Goal: Contribute content: Add original content to the website for others to see

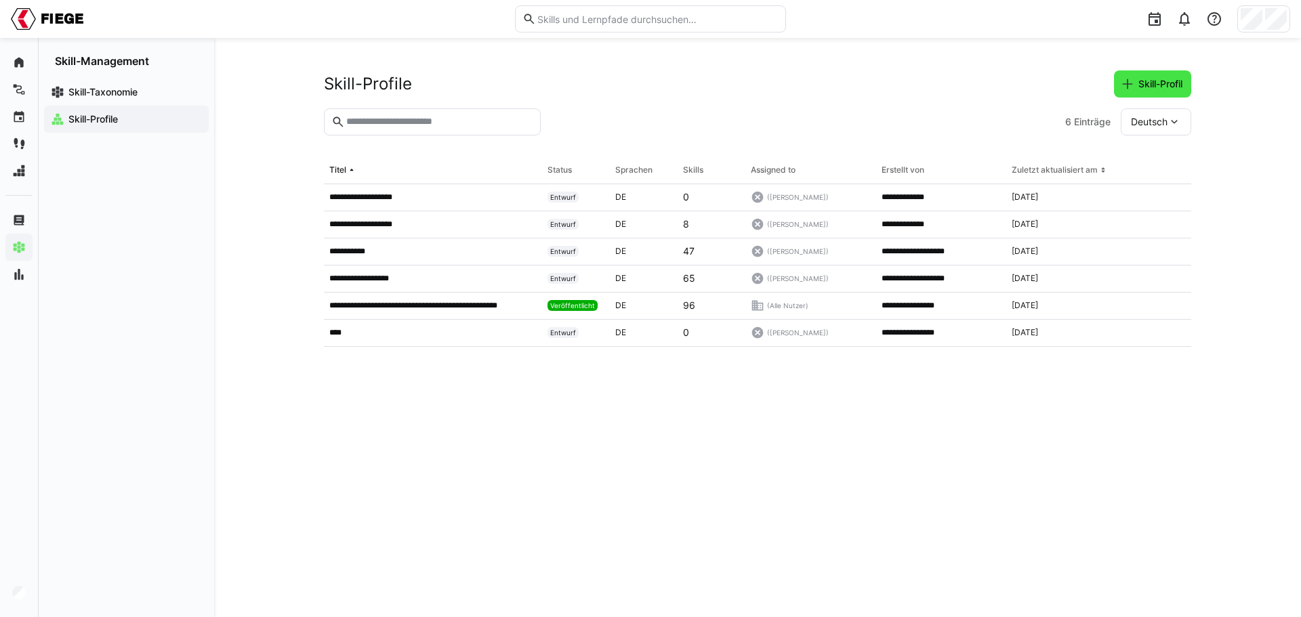
click at [1171, 81] on span "Skill-Profil" at bounding box center [1160, 84] width 48 height 14
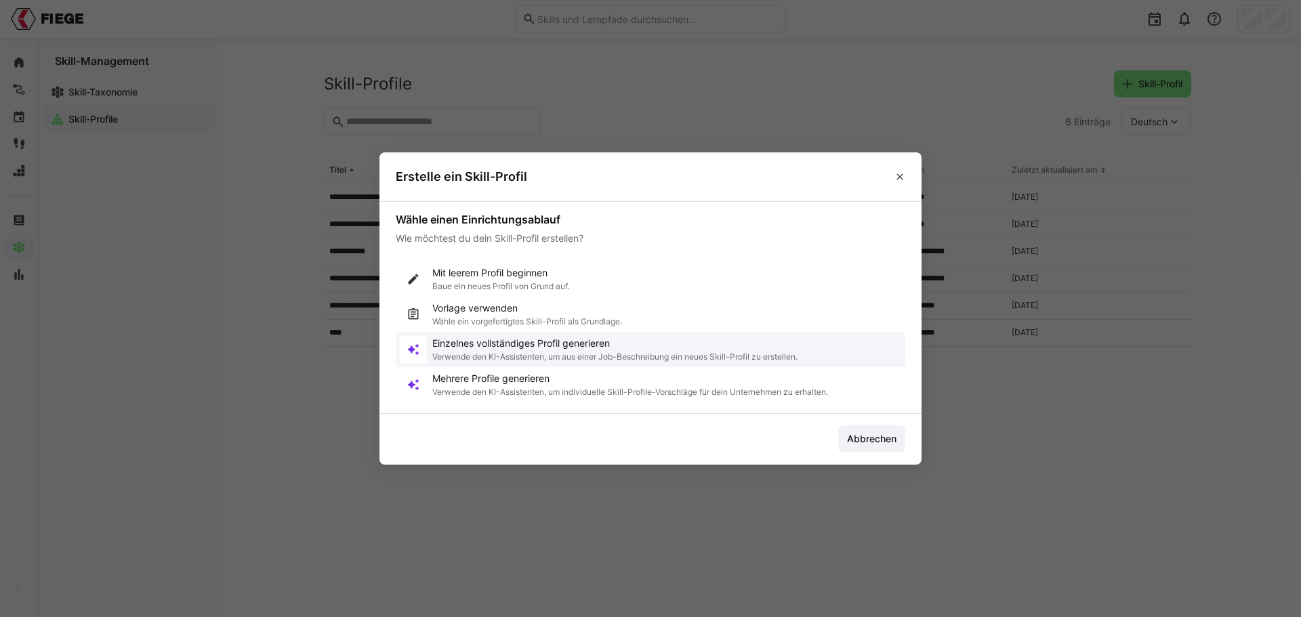
click at [526, 352] on p "Verwende den KI-Assistenten, um aus einer Job-Beschreibung ein neues Skill-Prof…" at bounding box center [614, 357] width 365 height 11
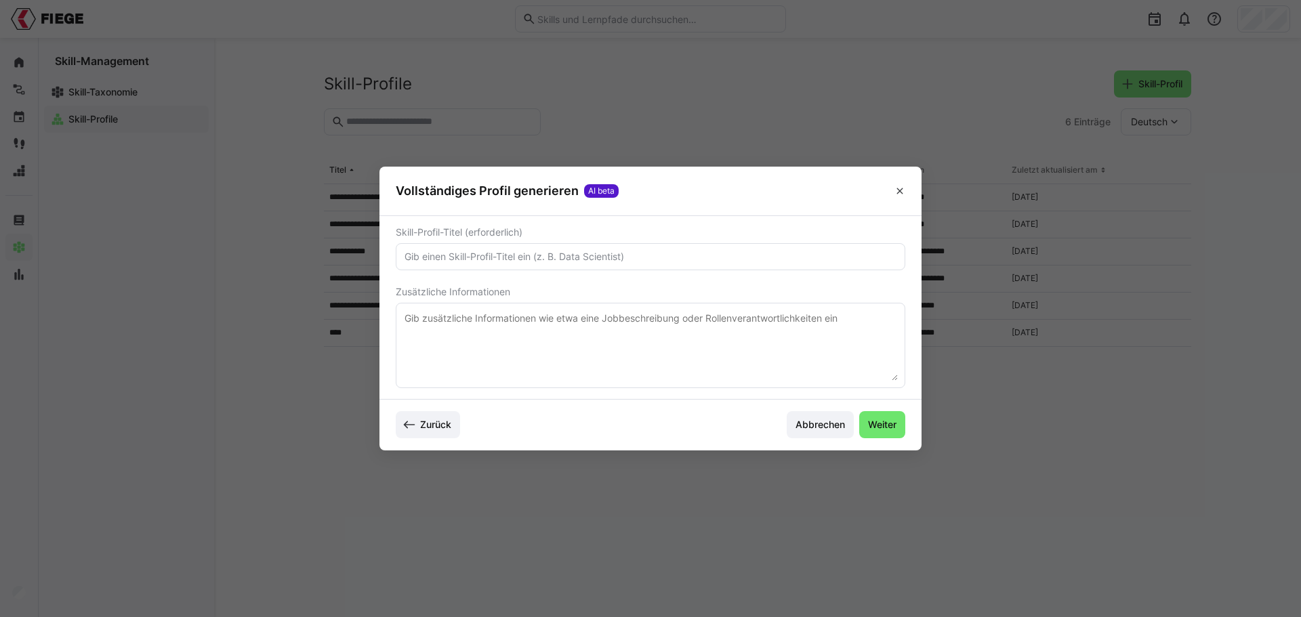
click at [508, 258] on input "text" at bounding box center [650, 257] width 495 height 12
type input "Frachtabfertiger"
click at [570, 326] on textarea at bounding box center [650, 345] width 495 height 70
click at [427, 318] on textarea at bounding box center [650, 345] width 495 height 70
paste textarea "Auf- und Abbau von Frachteinheiten (Build Up / Break Down) Sicherung und Einlag…"
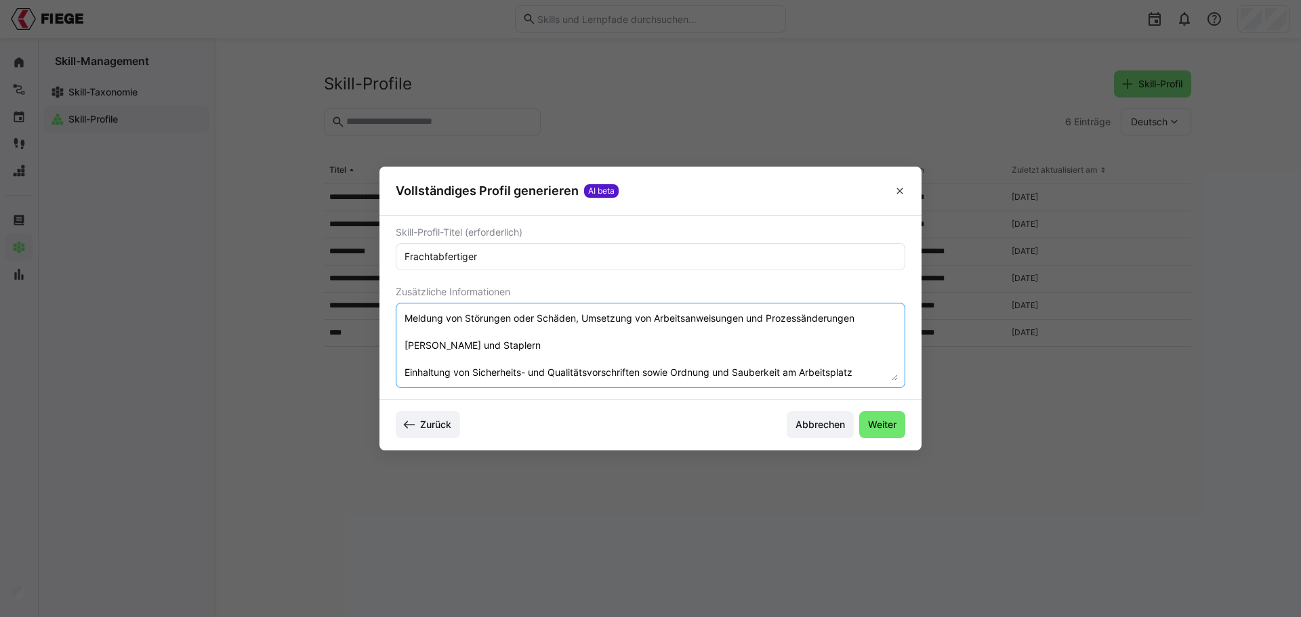
scroll to position [133, 0]
drag, startPoint x: 895, startPoint y: 375, endPoint x: 827, endPoint y: 386, distance: 68.6
click at [895, 375] on textarea "Auf- und Abbau von Frachteinheiten (Build Up / Break Down) Sicherung und Einlag…" at bounding box center [650, 345] width 495 height 70
paste textarea "Erfahrung in Frachtabfertigung oder Lagerlogistik Bereitschaft zum Schichtdiens…"
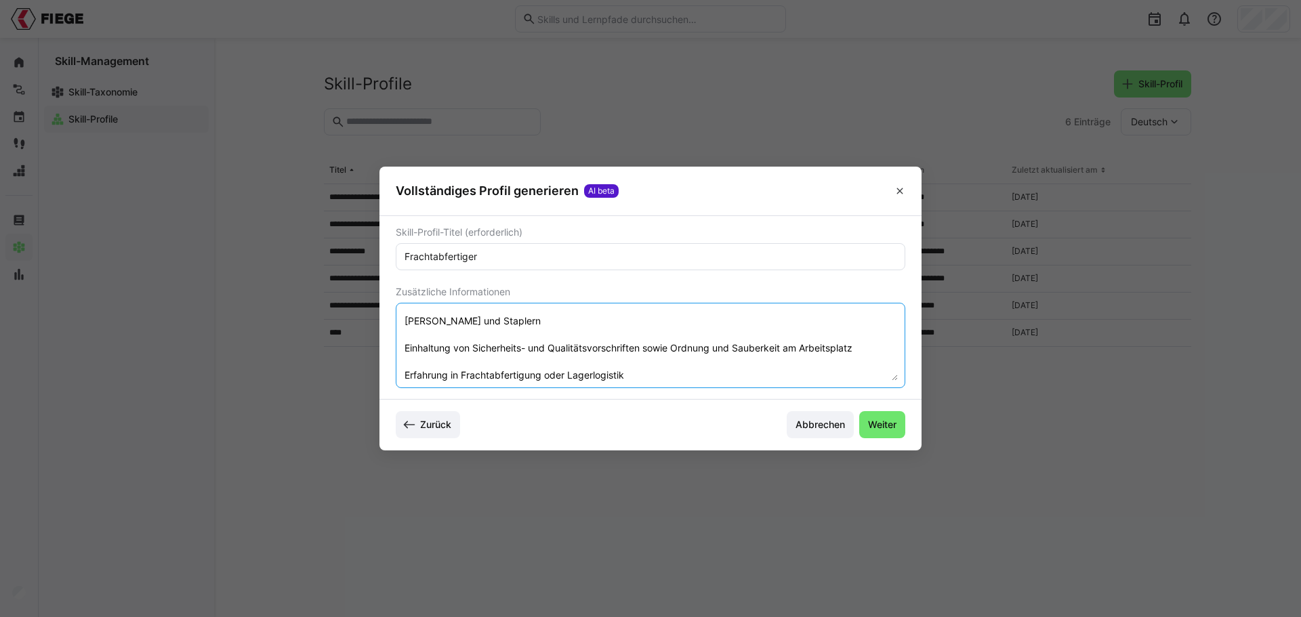
scroll to position [268, 0]
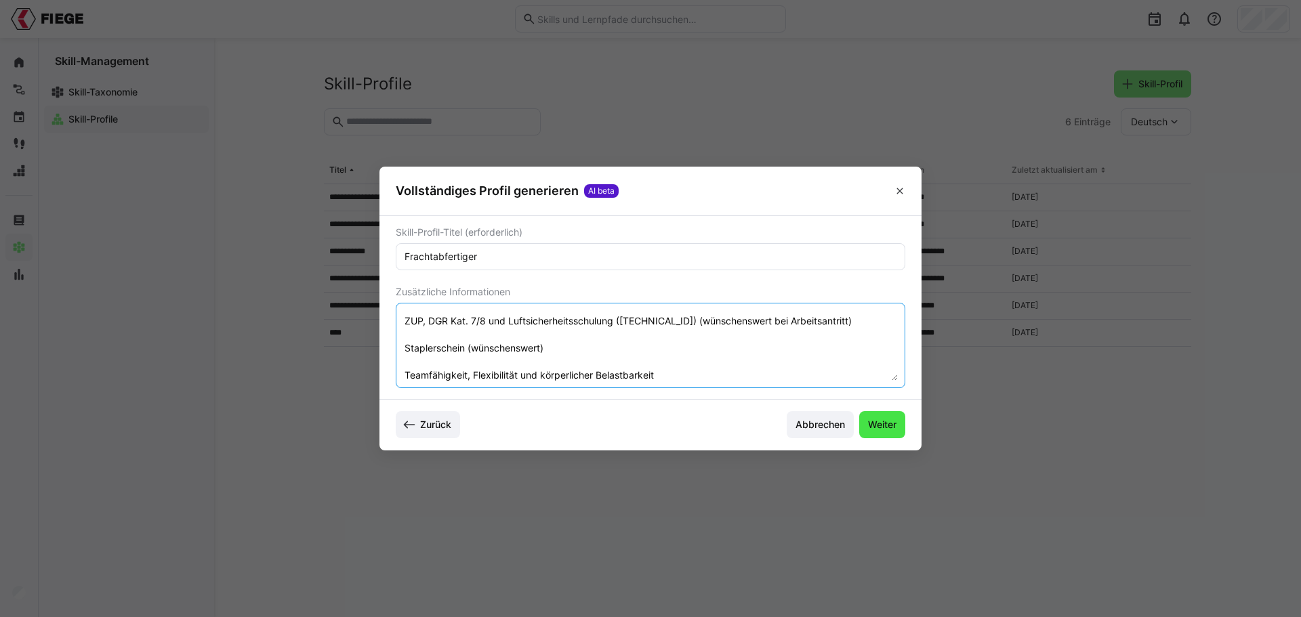
type textarea "Auf- und Abbau von Frachteinheiten (Build Up / Break Down) Sicherung und Einlag…"
click at [891, 419] on span "Weiter" at bounding box center [882, 425] width 33 height 14
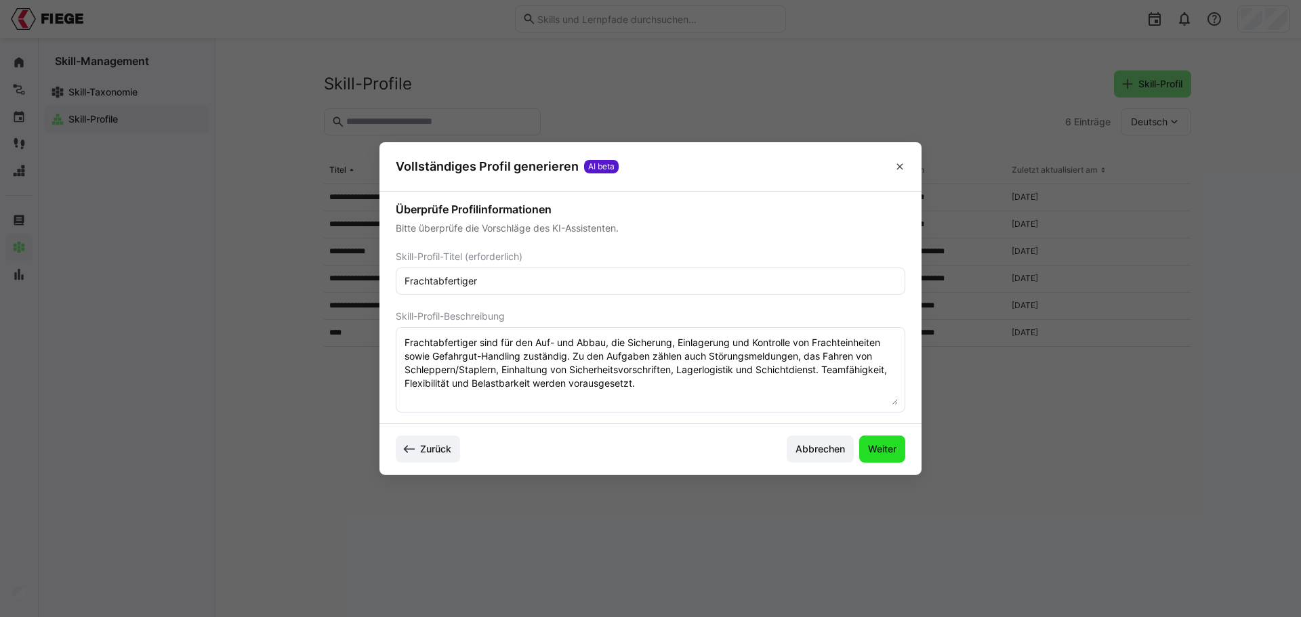
click at [888, 449] on span "Weiter" at bounding box center [882, 449] width 33 height 14
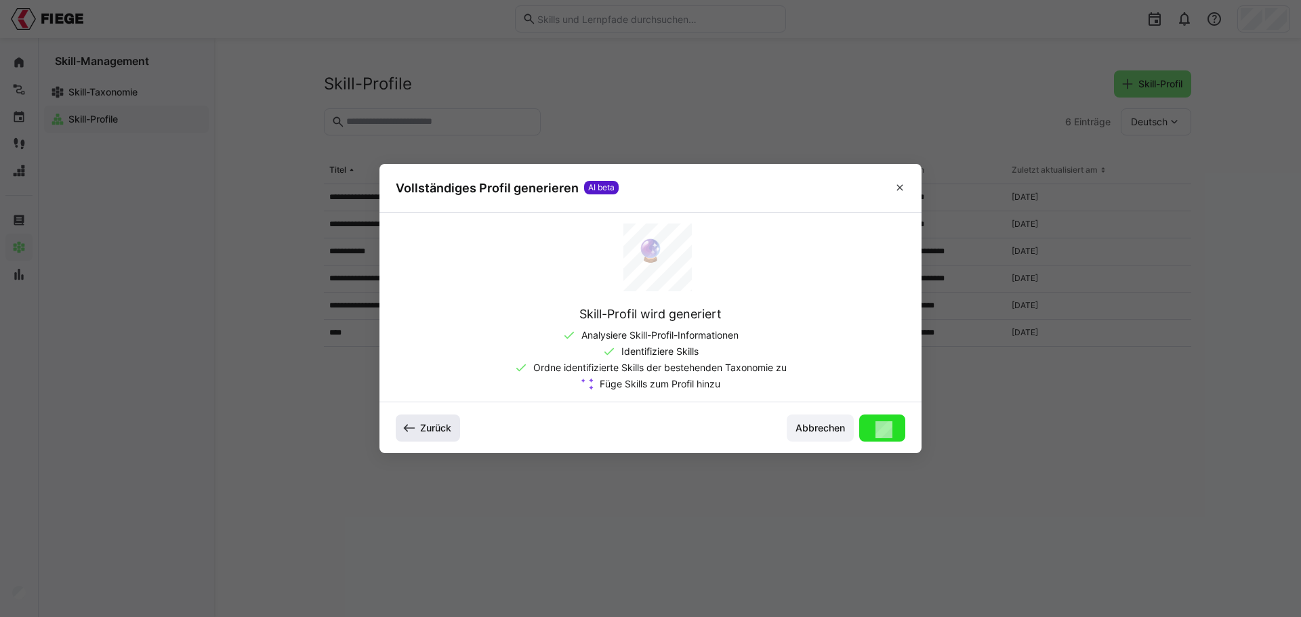
click at [433, 415] on span "Zurück" at bounding box center [428, 428] width 64 height 27
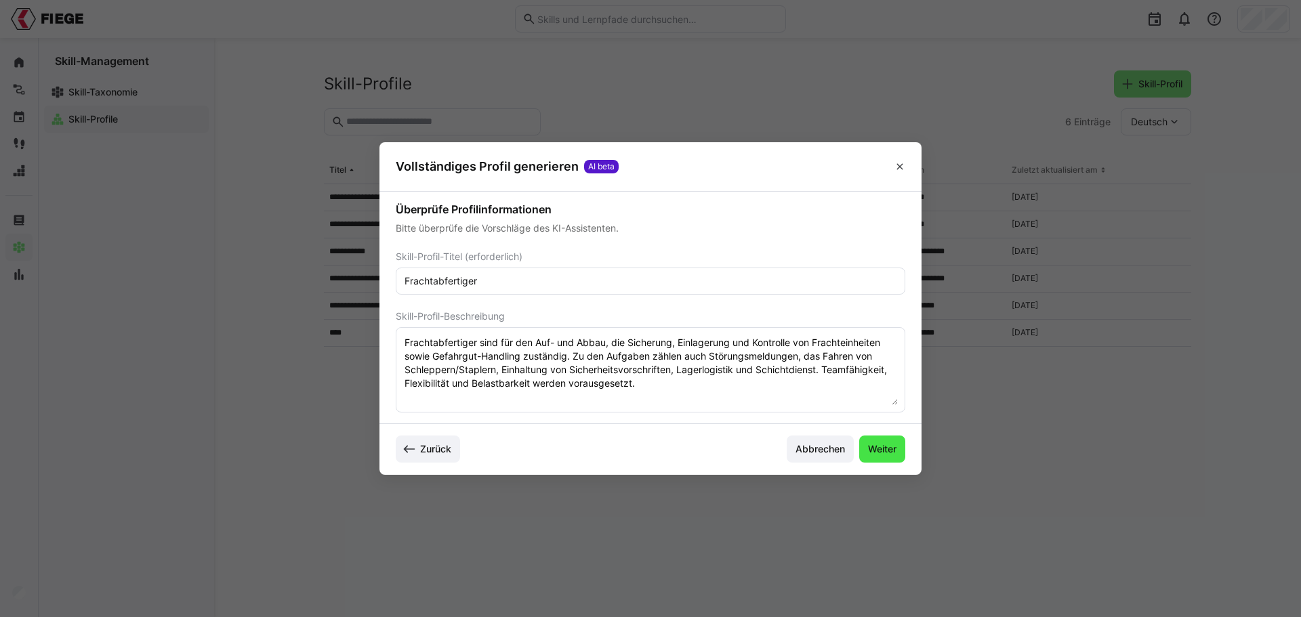
click at [874, 450] on span "Weiter" at bounding box center [882, 449] width 33 height 14
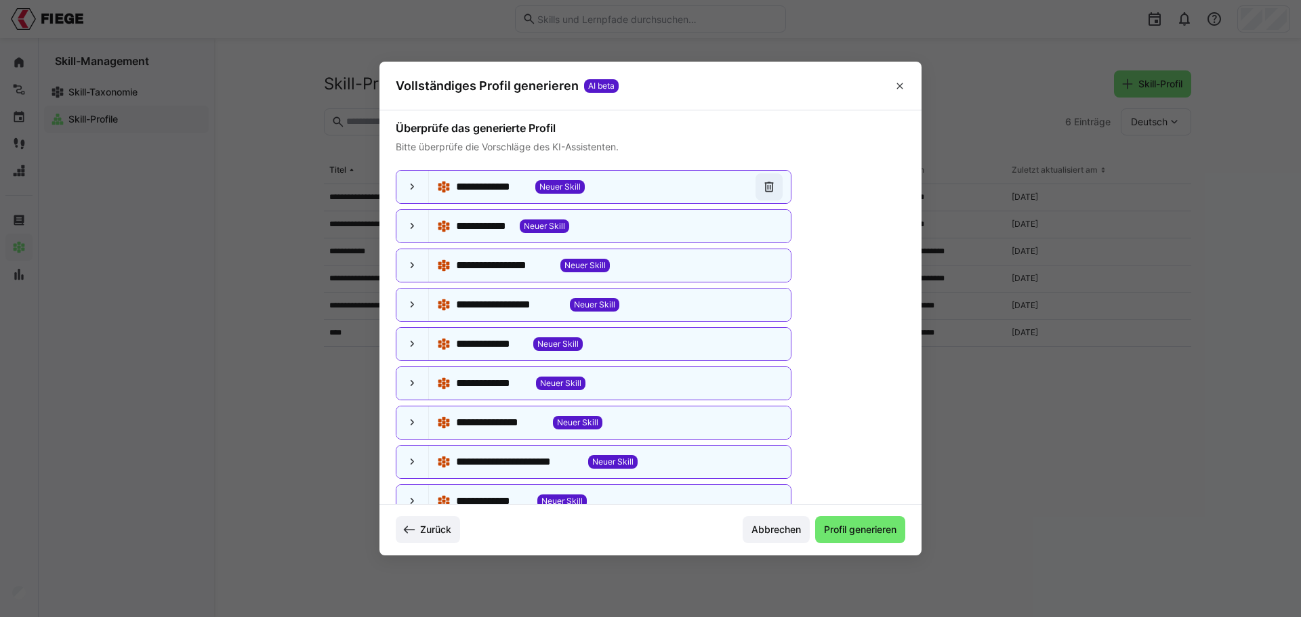
click at [766, 188] on eds-icon at bounding box center [769, 187] width 14 height 14
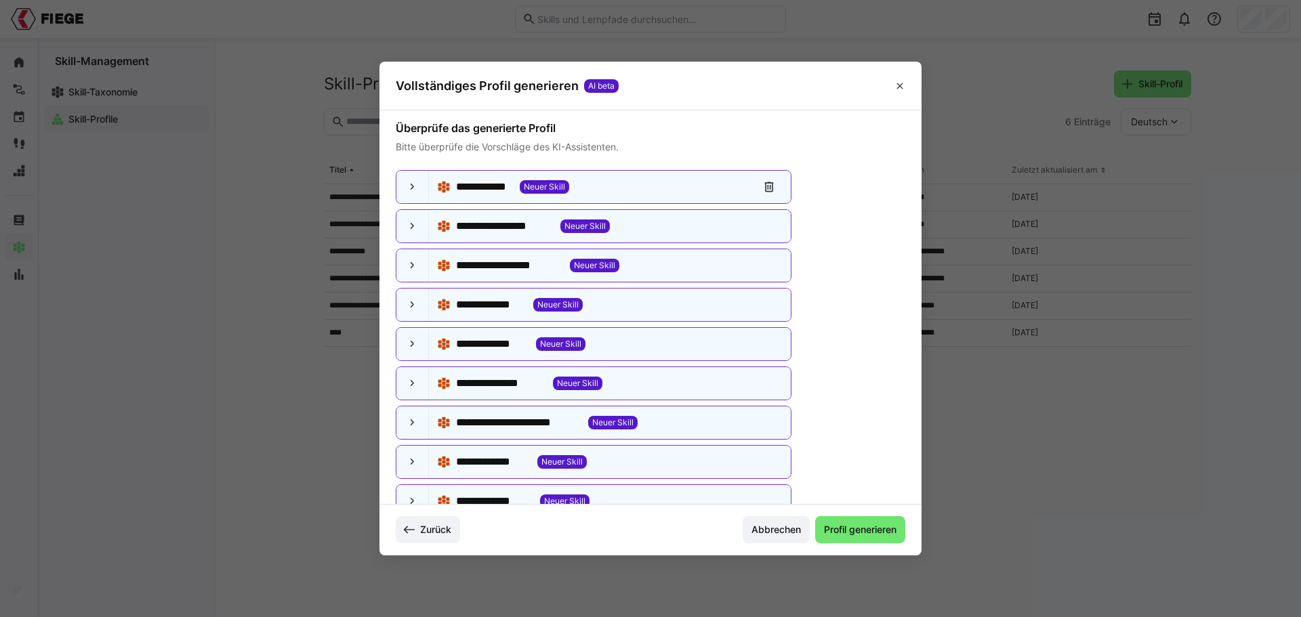
click at [766, 188] on eds-icon at bounding box center [769, 187] width 14 height 14
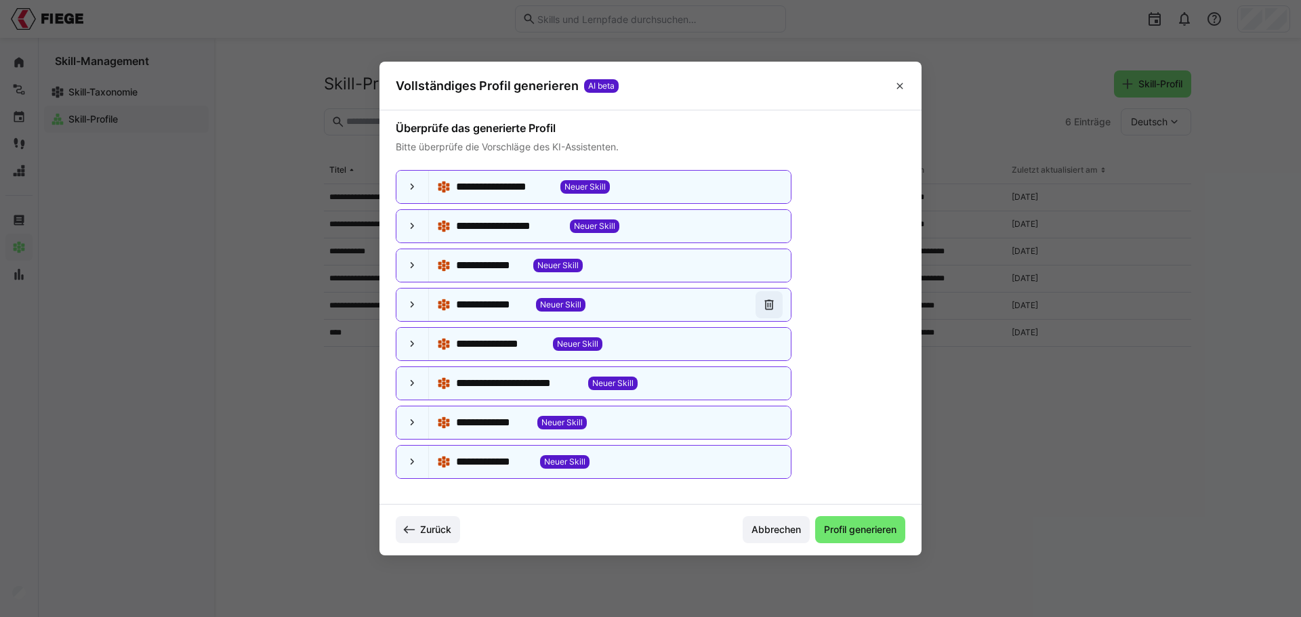
click at [762, 302] on eds-icon at bounding box center [769, 305] width 14 height 14
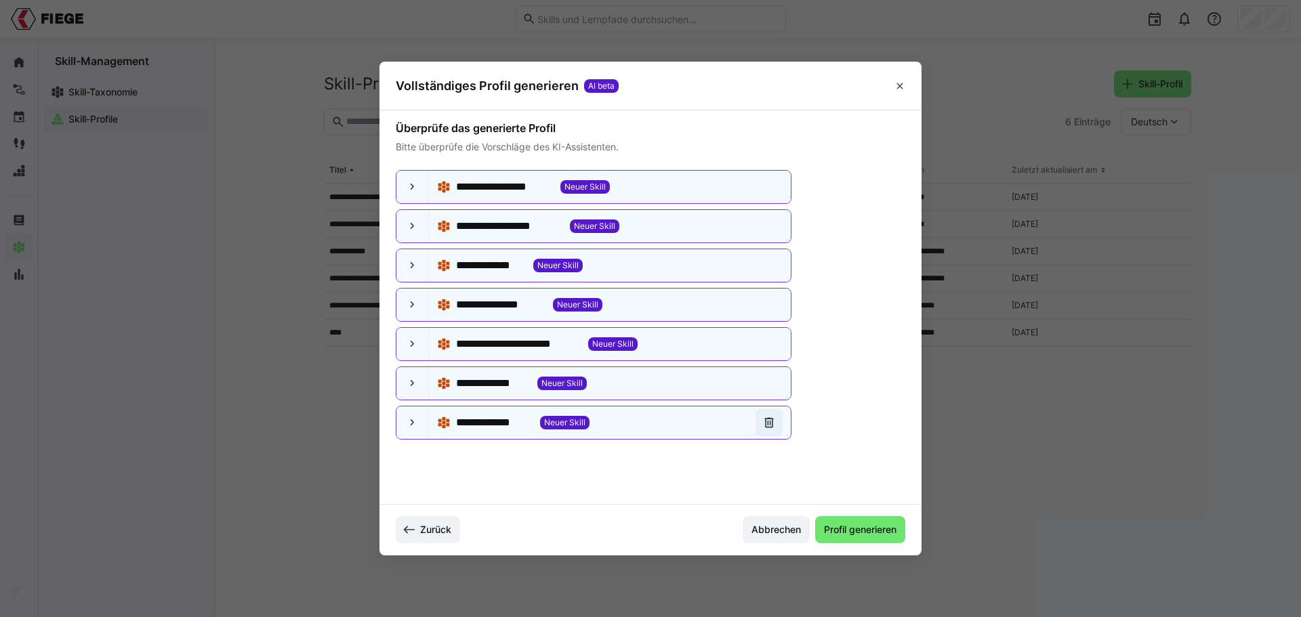
click at [764, 428] on eds-icon at bounding box center [769, 423] width 14 height 14
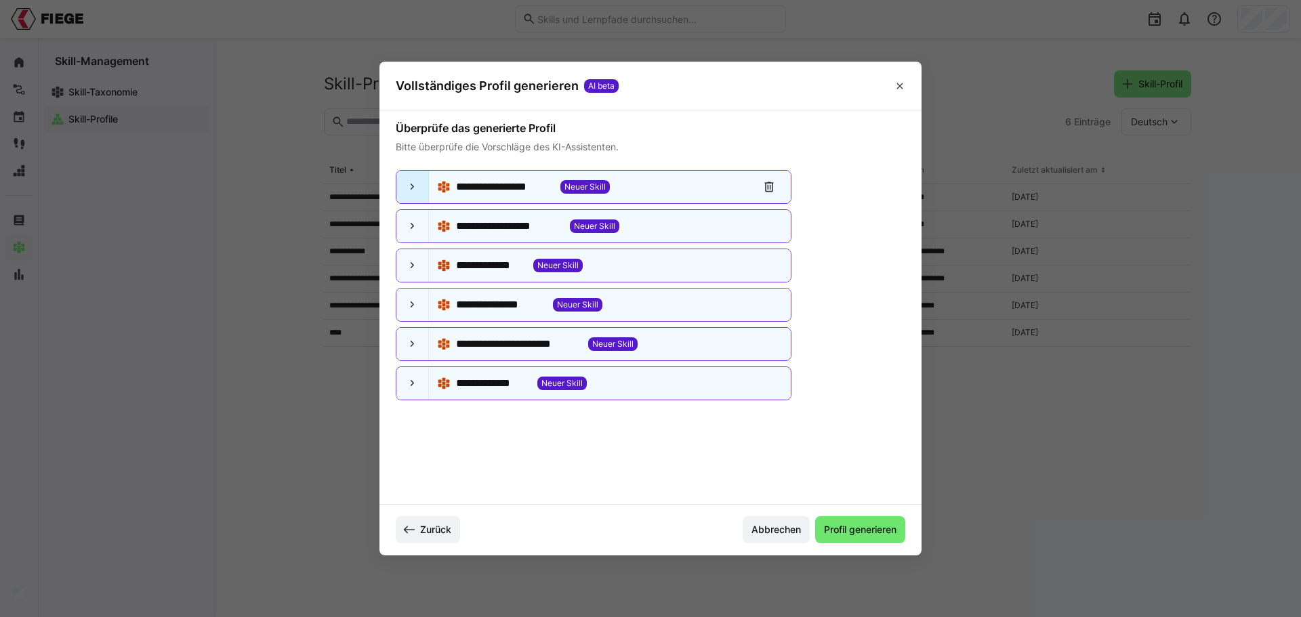
click at [414, 197] on div at bounding box center [412, 187] width 33 height 33
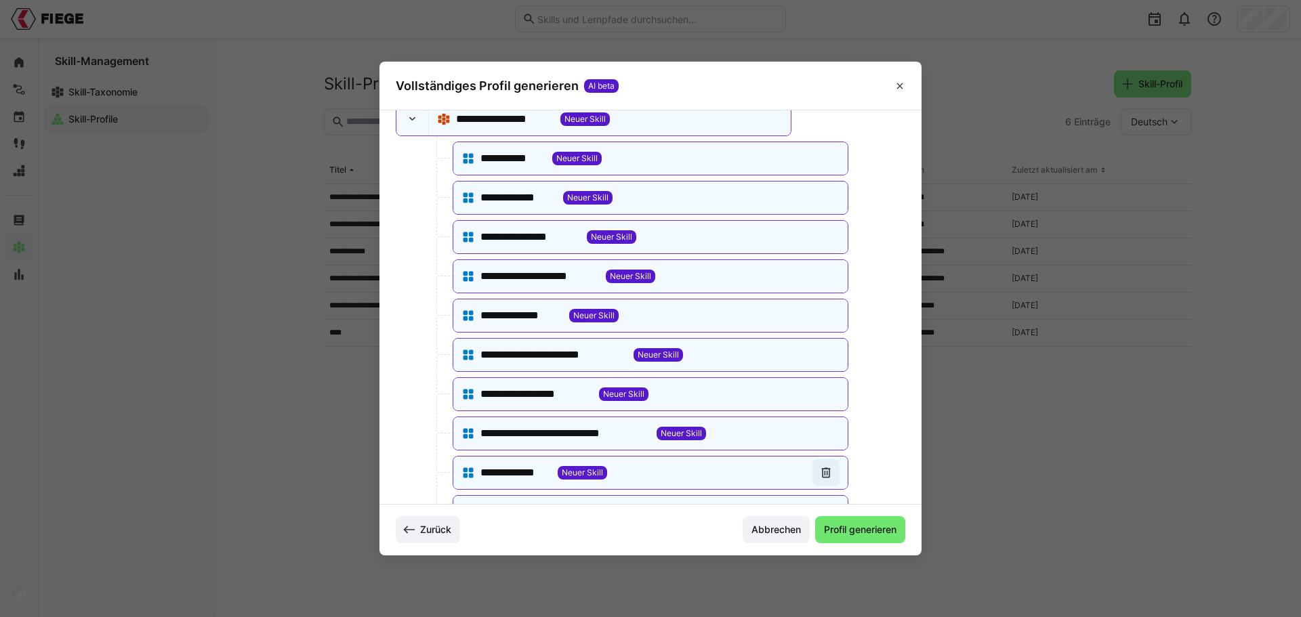
scroll to position [0, 0]
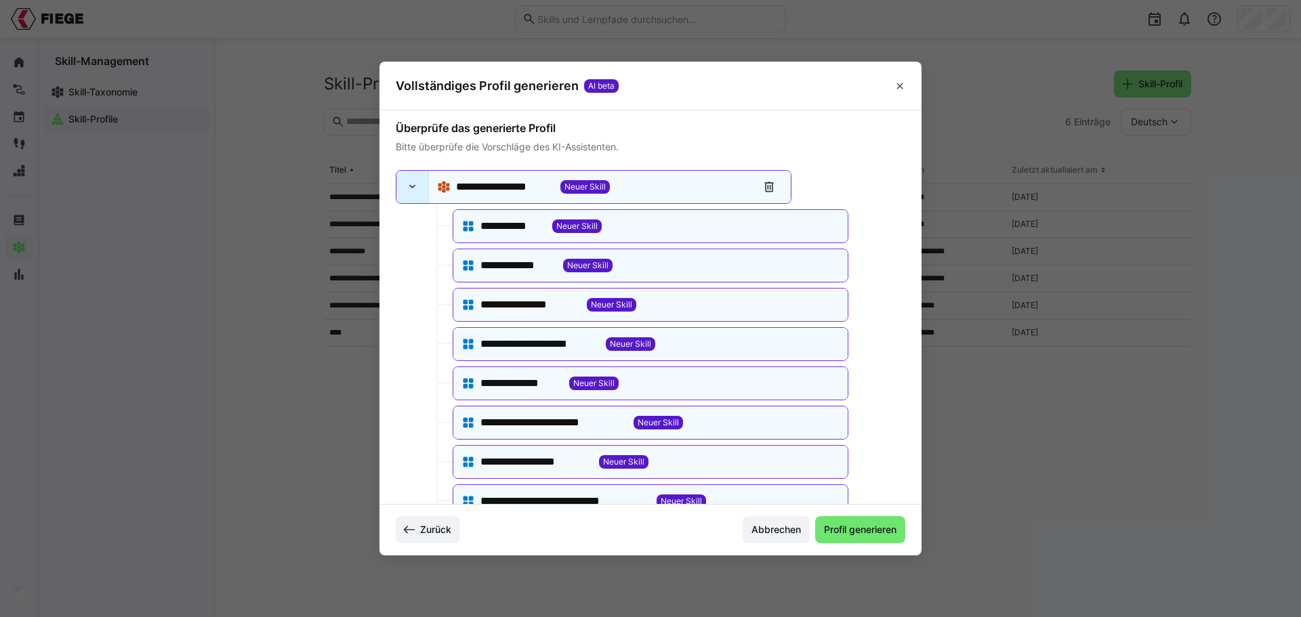
click at [410, 191] on eds-icon at bounding box center [413, 187] width 14 height 14
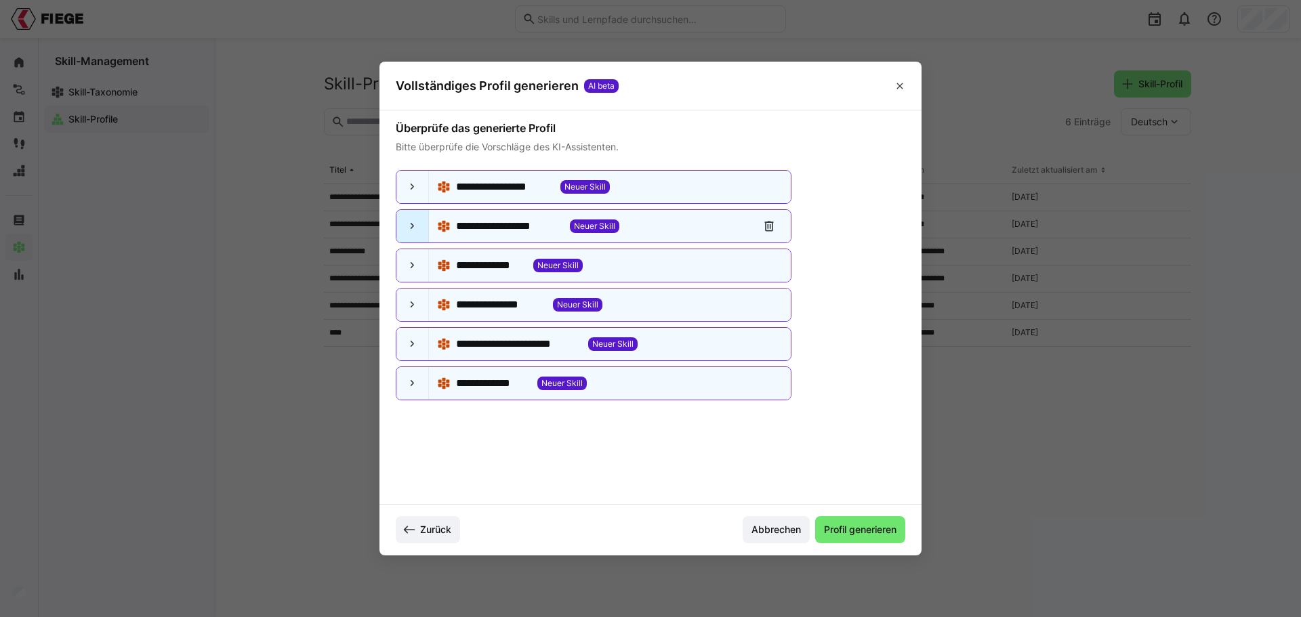
click at [412, 230] on eds-icon at bounding box center [413, 227] width 14 height 14
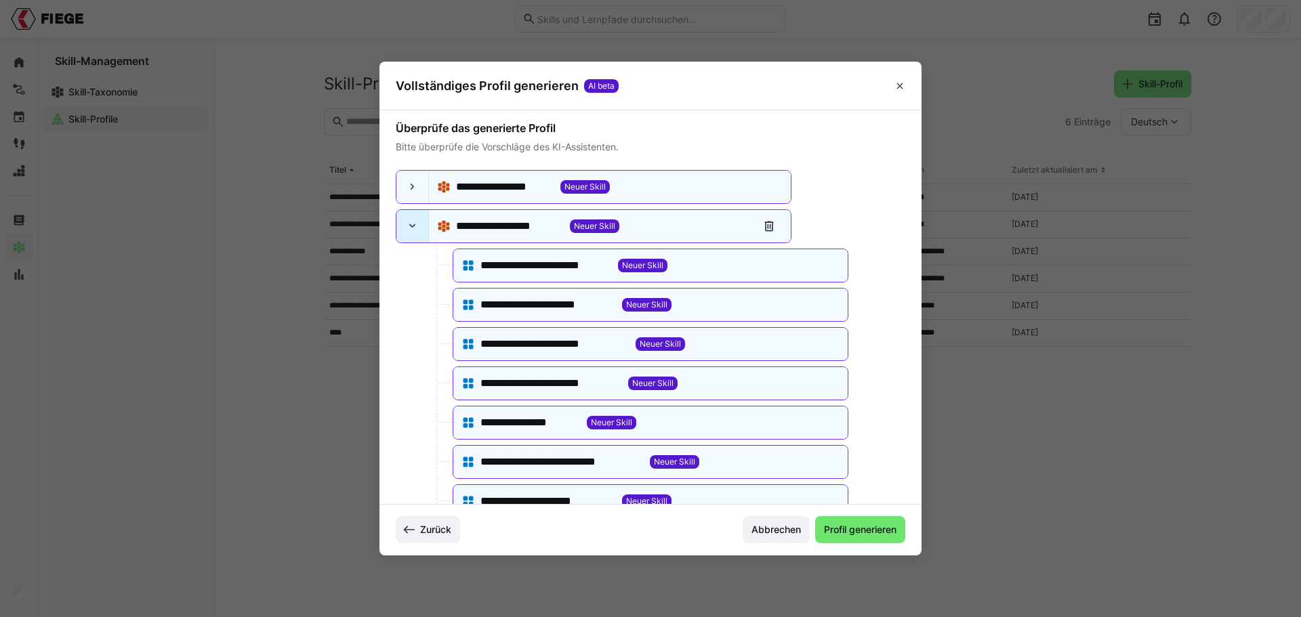
click at [417, 225] on eds-icon at bounding box center [413, 227] width 14 height 14
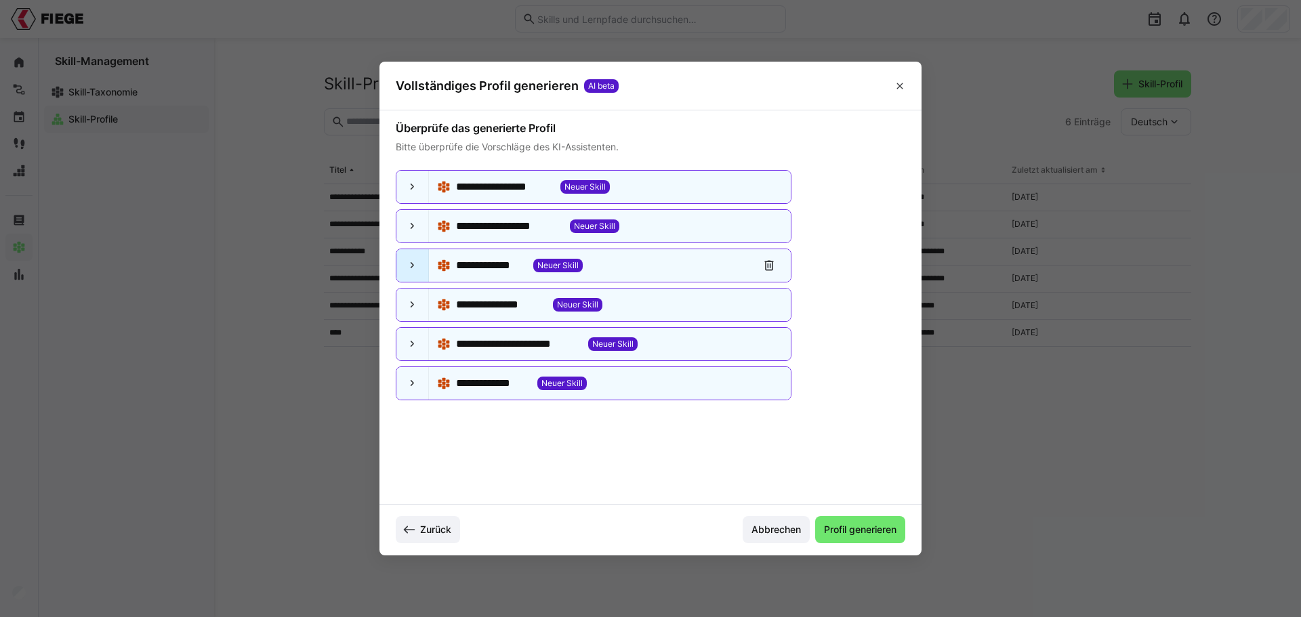
click at [409, 266] on eds-icon at bounding box center [413, 266] width 14 height 14
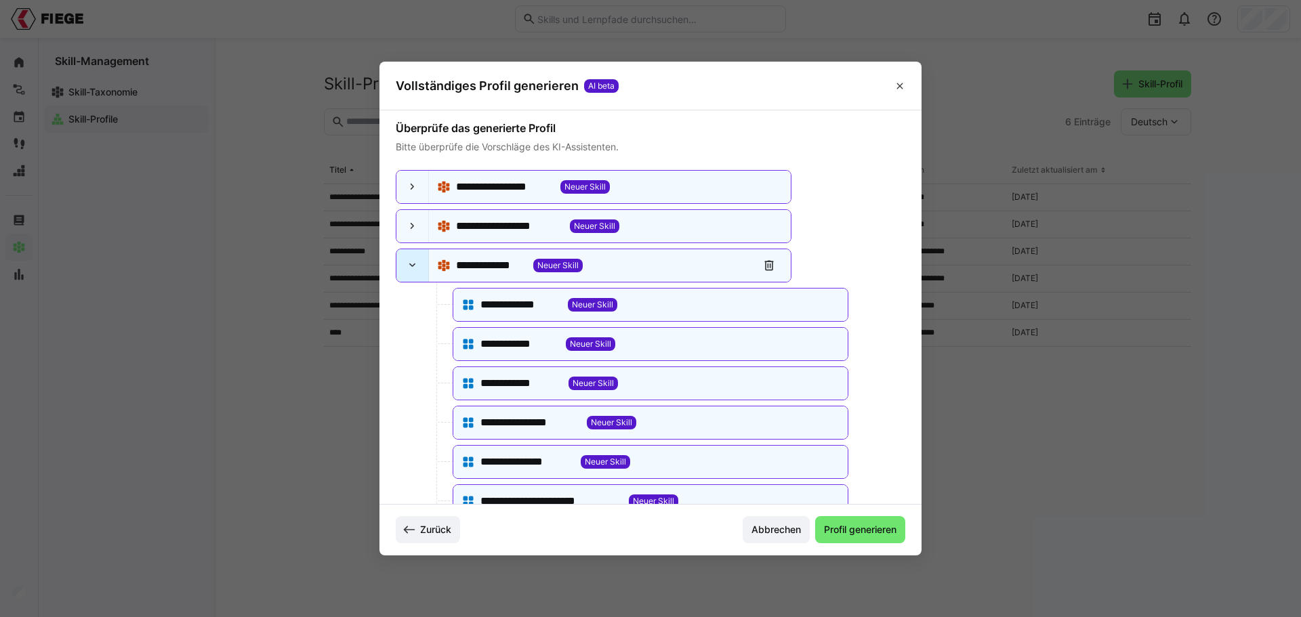
click at [411, 266] on eds-icon at bounding box center [413, 266] width 14 height 14
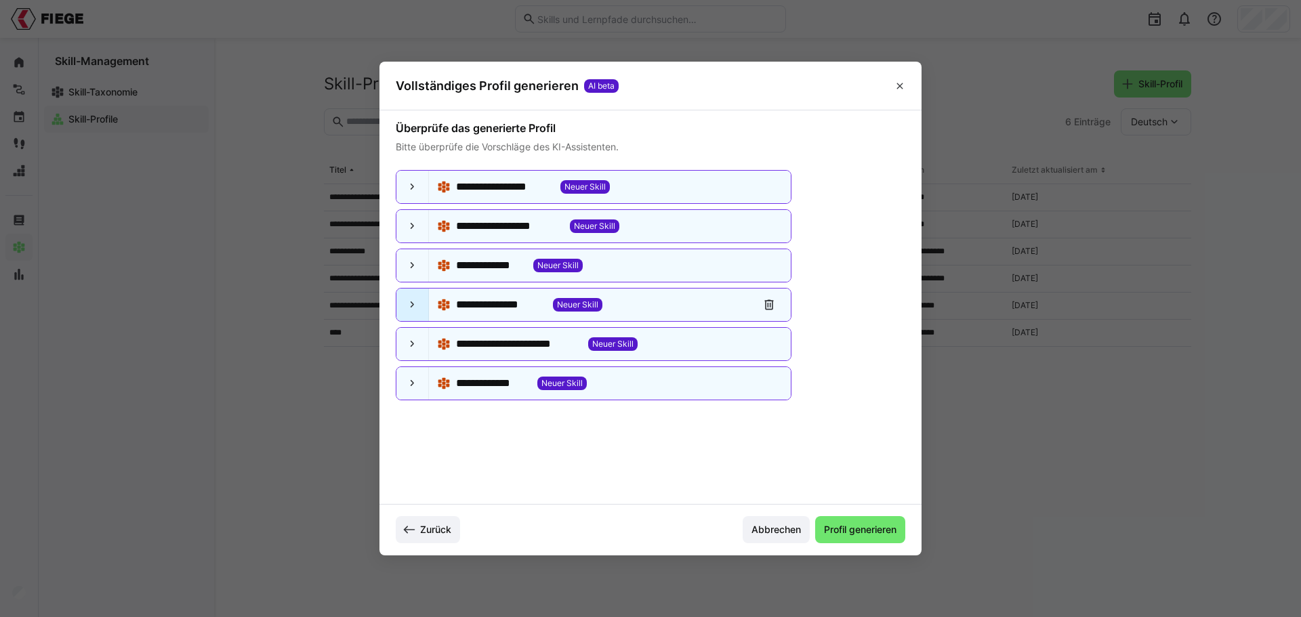
click at [413, 309] on eds-icon at bounding box center [413, 305] width 14 height 14
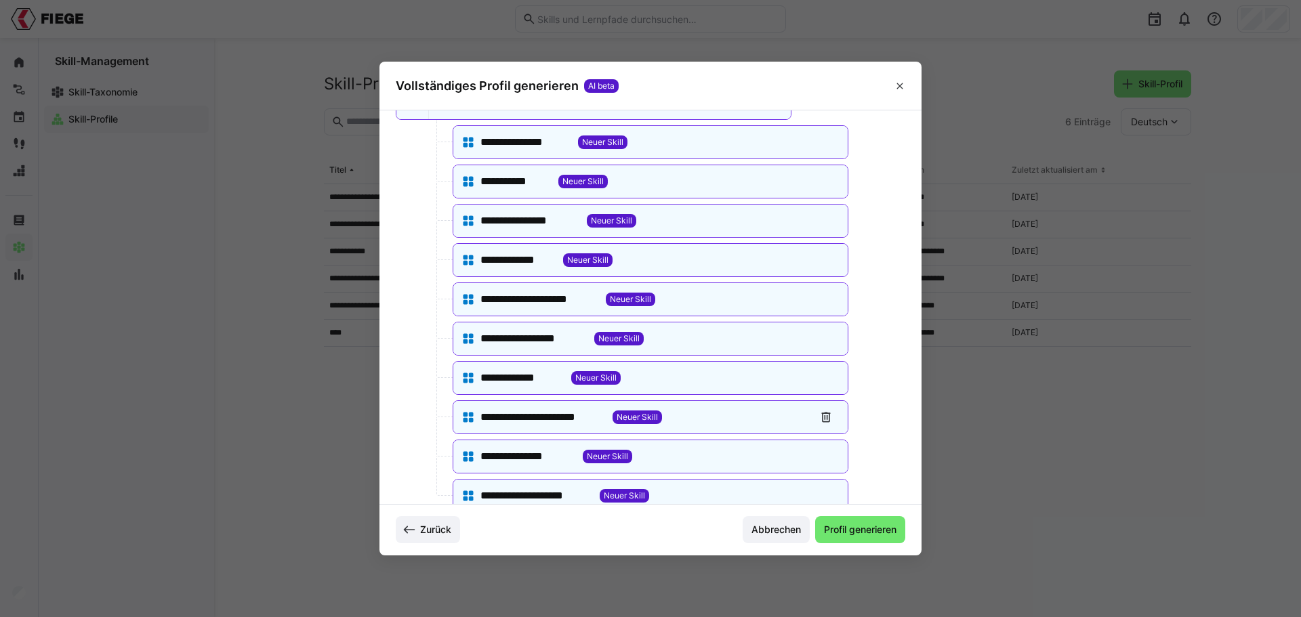
scroll to position [24, 0]
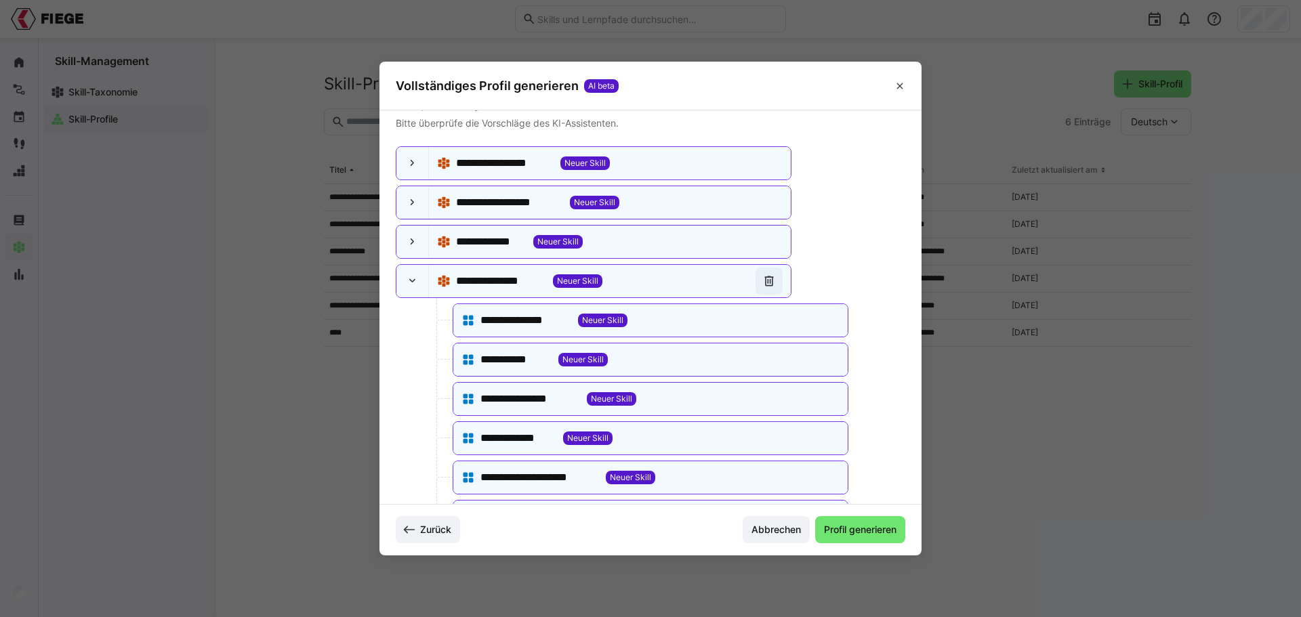
click at [766, 282] on eds-icon at bounding box center [769, 281] width 14 height 14
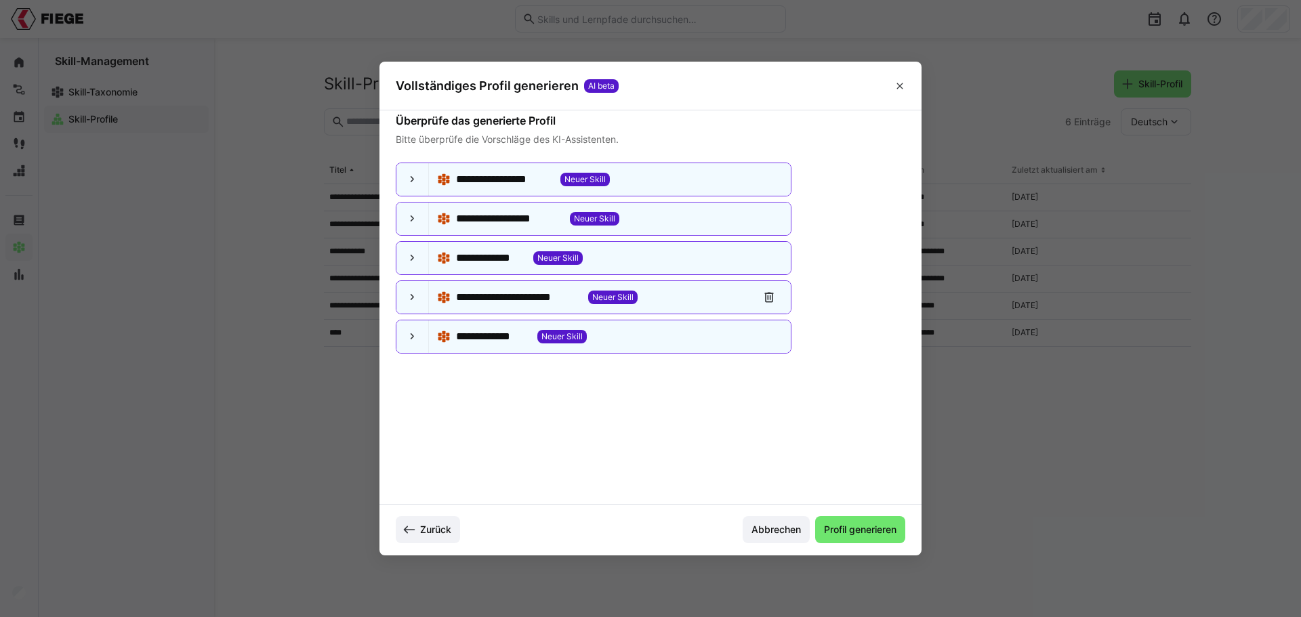
scroll to position [7, 0]
click at [421, 299] on div at bounding box center [412, 297] width 33 height 33
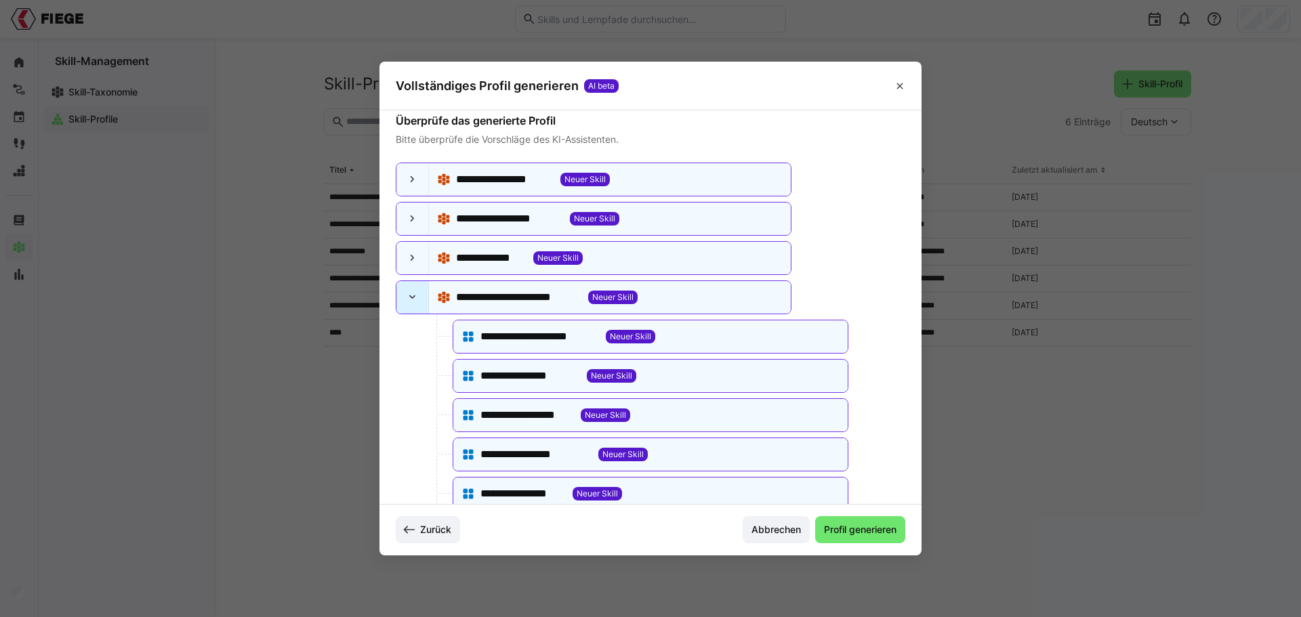
scroll to position [24, 0]
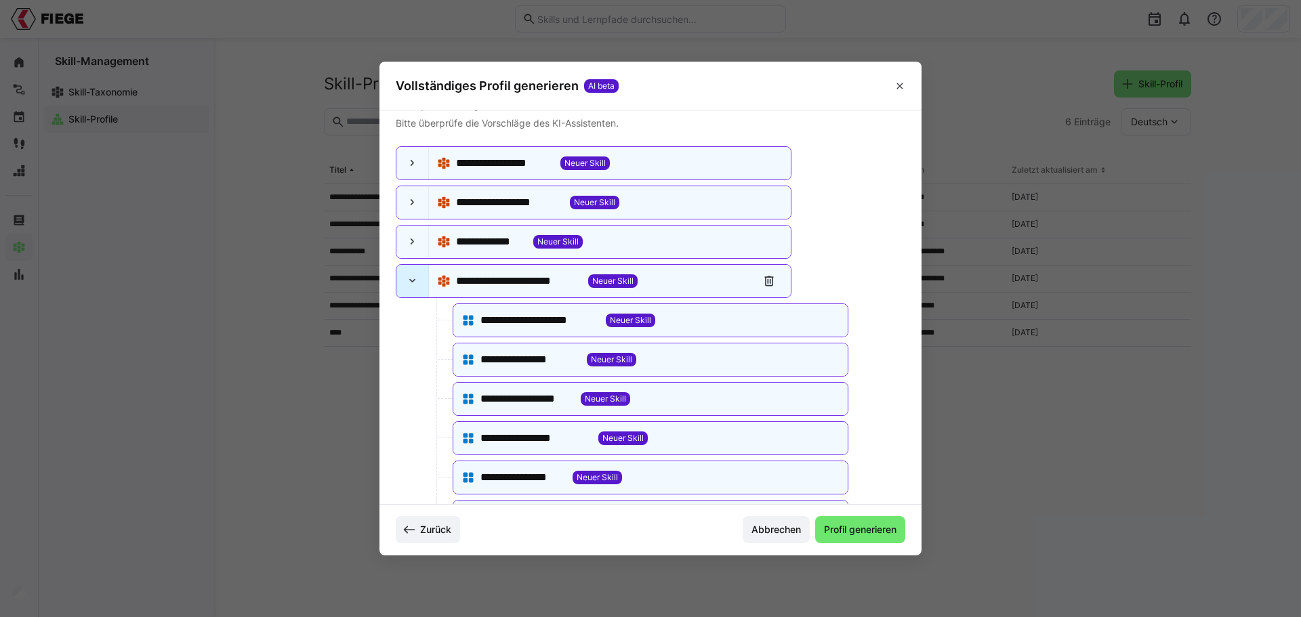
click at [415, 281] on eds-icon at bounding box center [413, 281] width 14 height 14
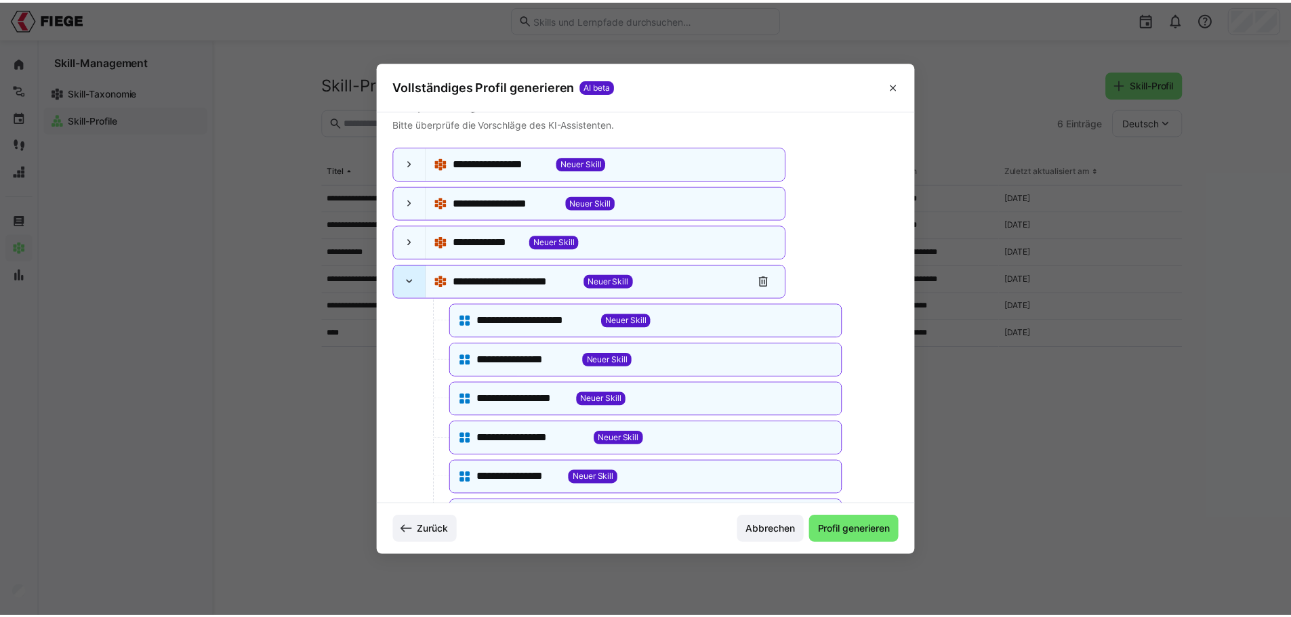
scroll to position [7, 0]
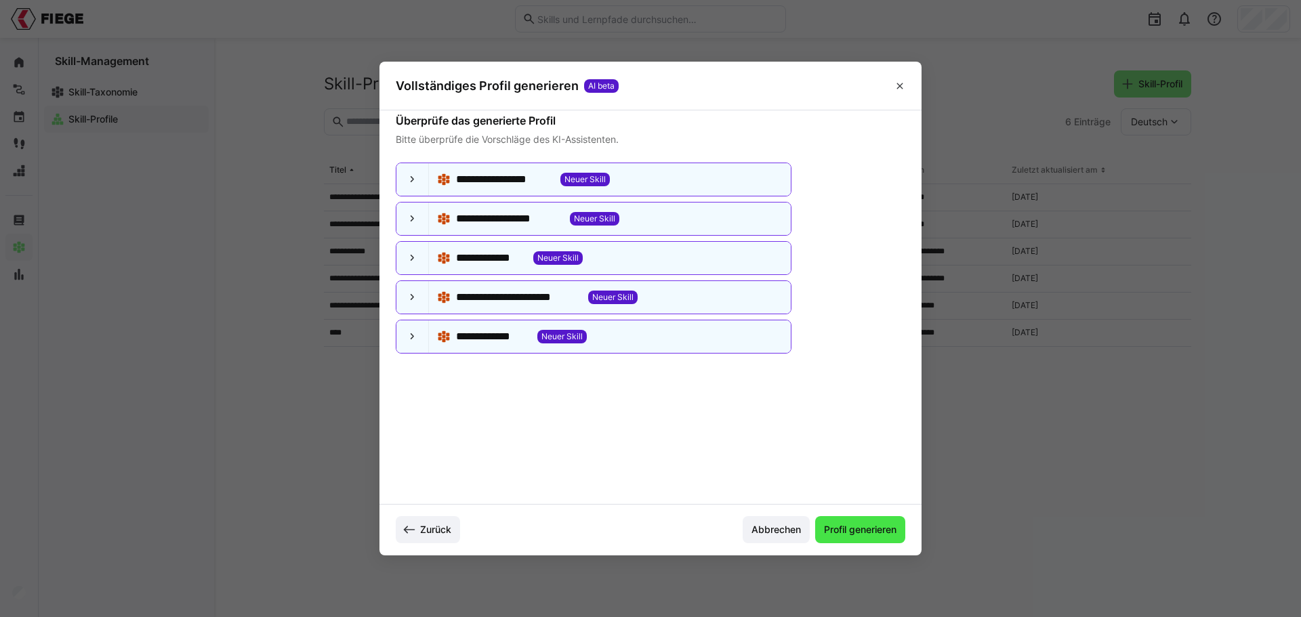
click at [862, 532] on span "Profil generieren" at bounding box center [860, 530] width 77 height 14
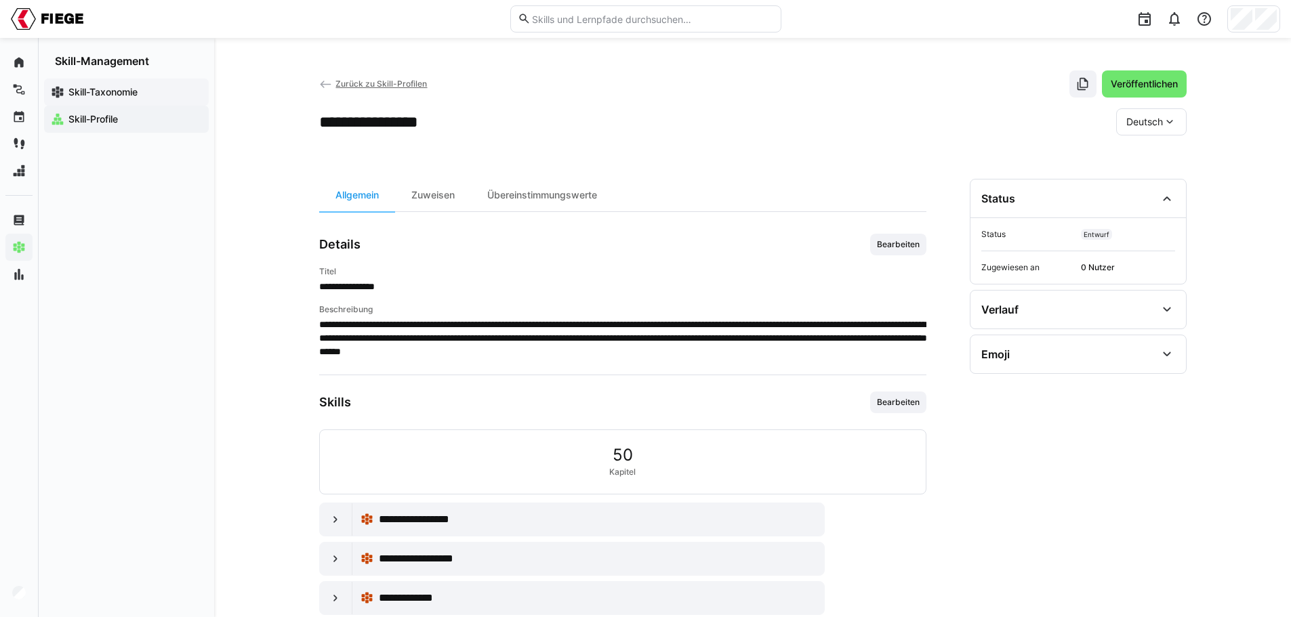
click at [0, 0] on app-navigation-label "Skill-Taxonomie" at bounding box center [0, 0] width 0 height 0
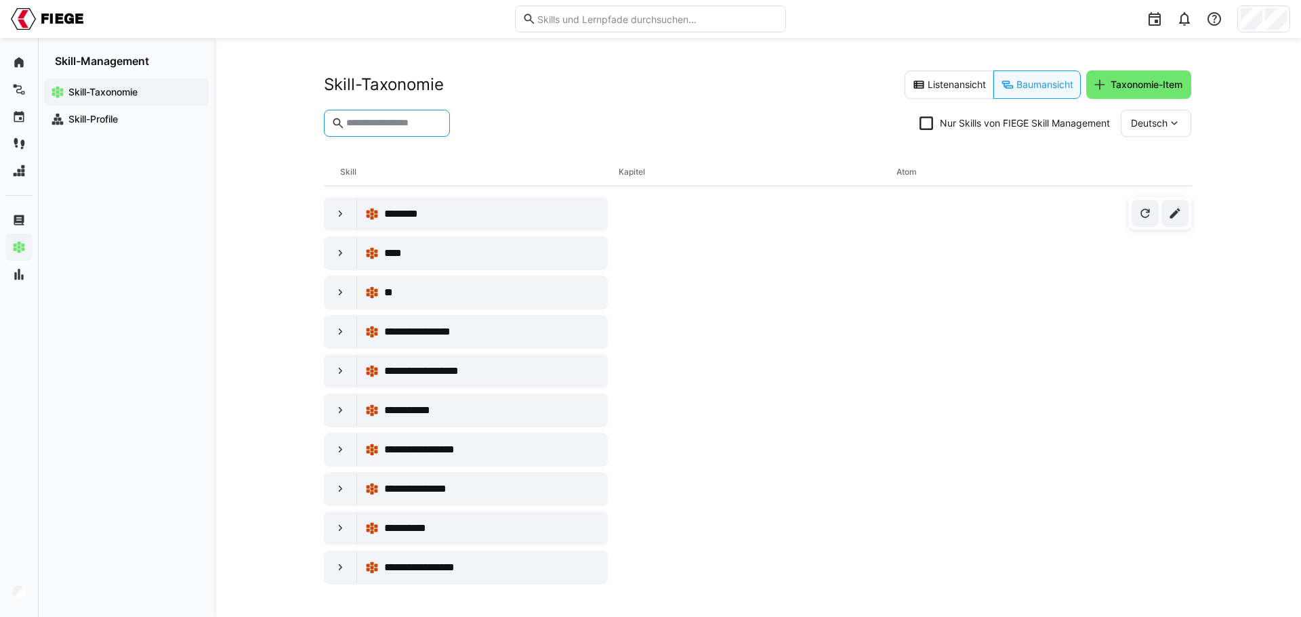
click at [385, 123] on input "text" at bounding box center [394, 123] width 98 height 12
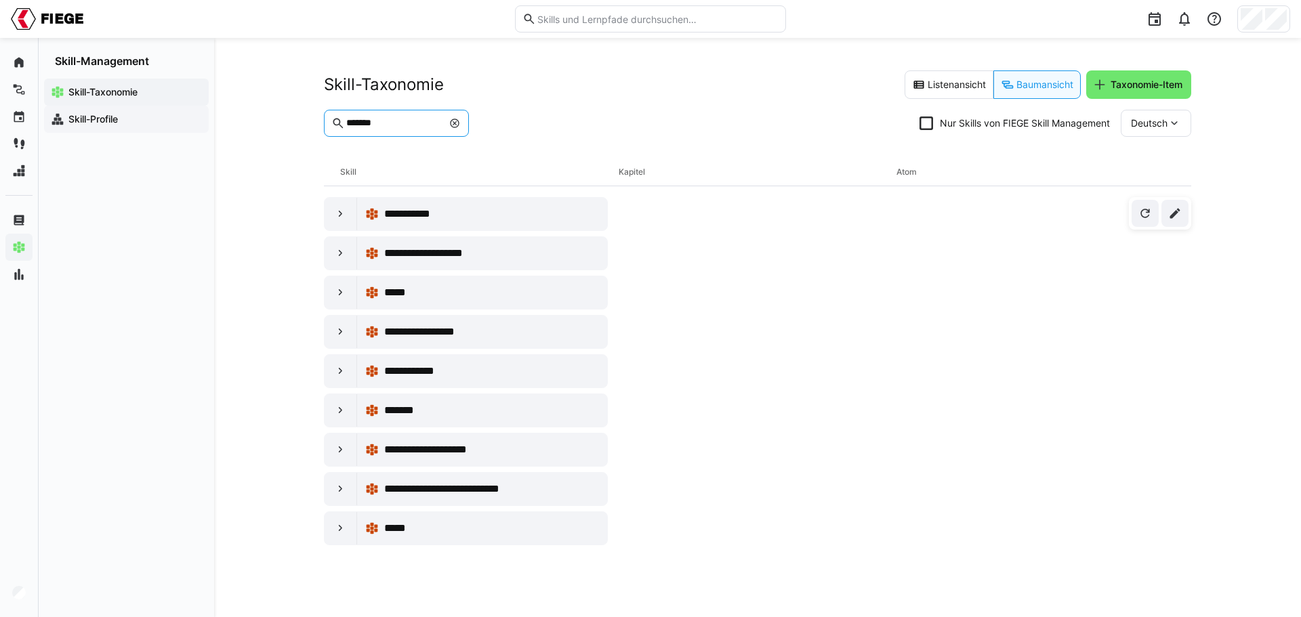
type input "*******"
click at [143, 122] on span "Skill-Profile" at bounding box center [134, 119] width 136 height 14
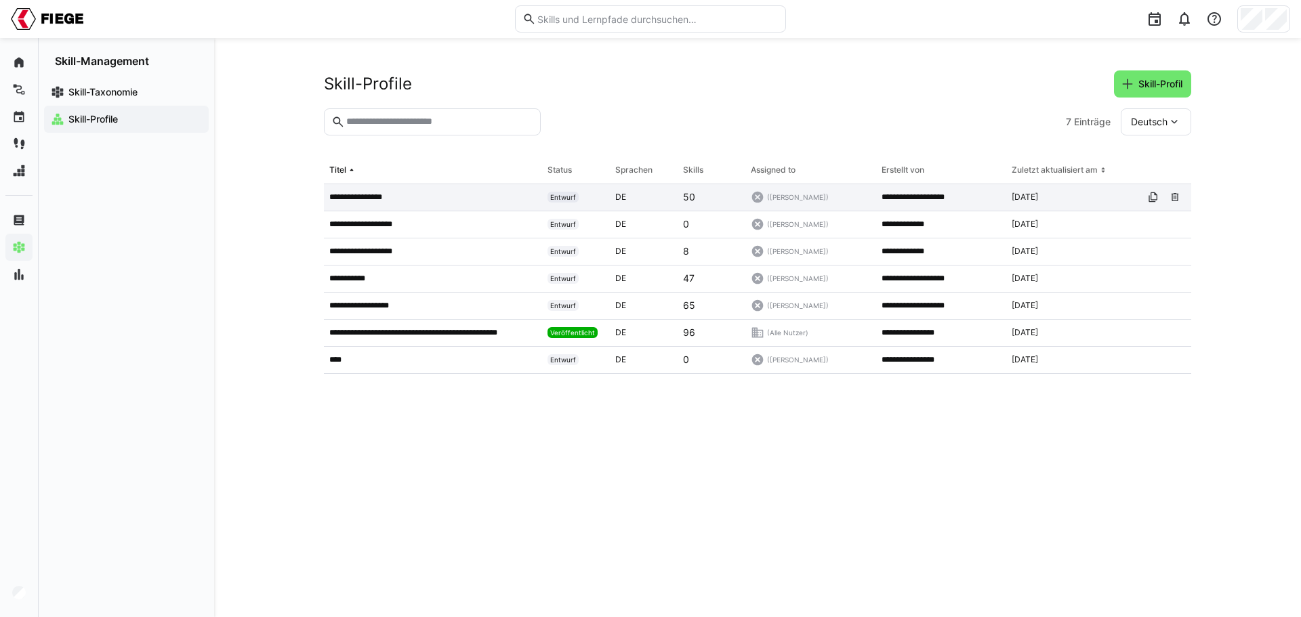
click at [382, 199] on p "**********" at bounding box center [361, 197] width 64 height 11
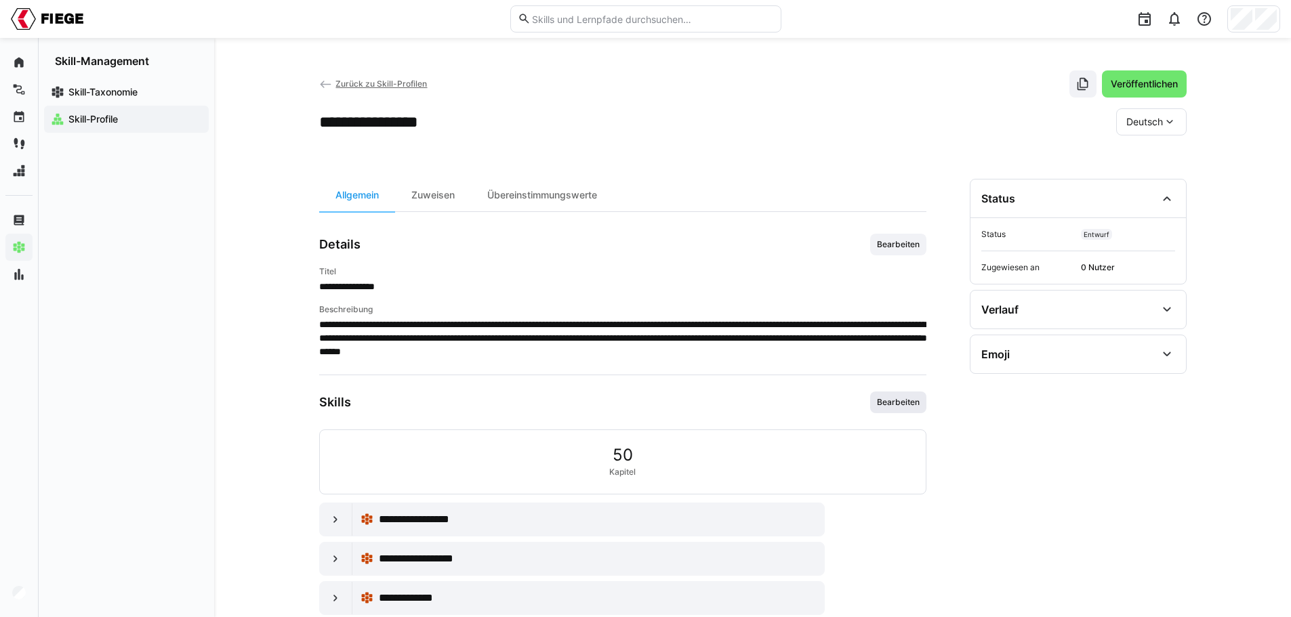
click at [888, 392] on span "Bearbeiten" at bounding box center [898, 403] width 56 height 22
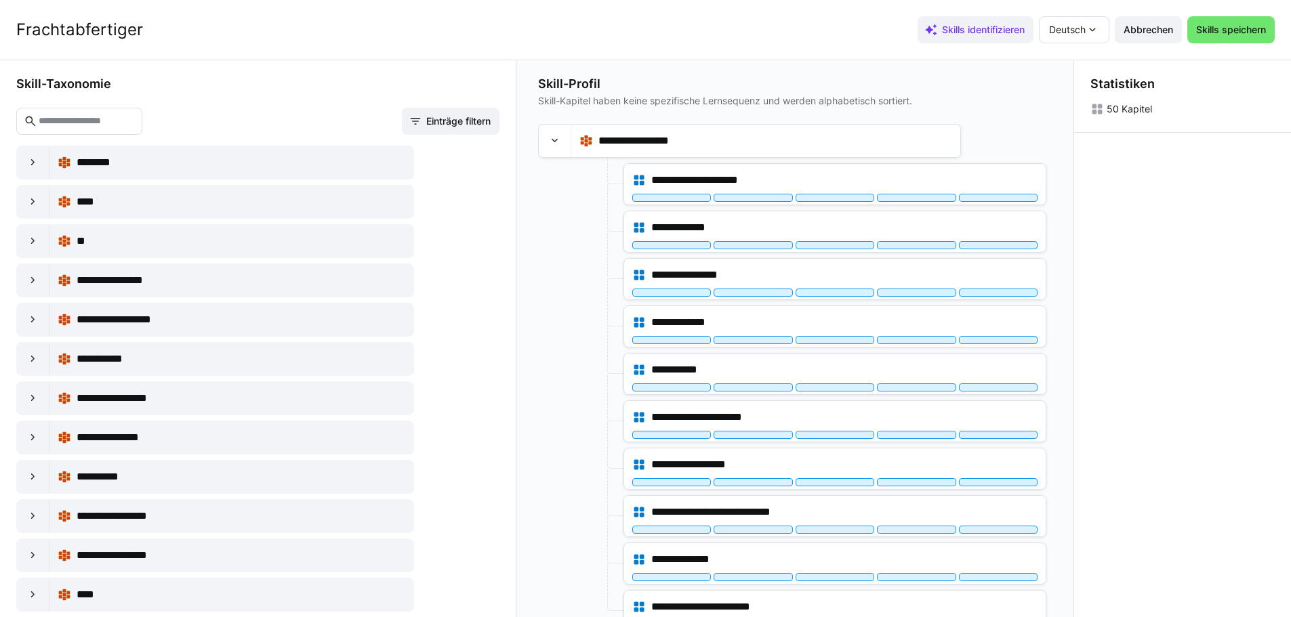
click at [102, 121] on input "text" at bounding box center [86, 121] width 98 height 12
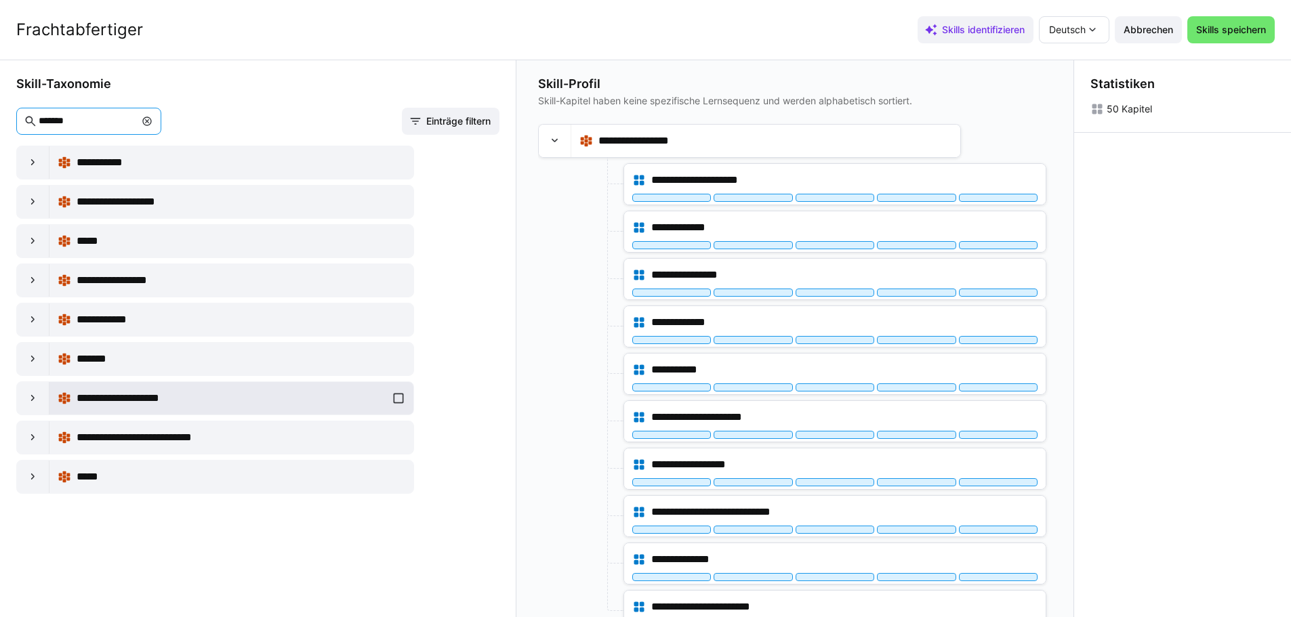
type input "*******"
click at [390, 403] on div "**********" at bounding box center [232, 398] width 348 height 27
drag, startPoint x: 85, startPoint y: 122, endPoint x: -54, endPoint y: 131, distance: 139.2
click at [0, 131] on html "**********" at bounding box center [645, 308] width 1291 height 617
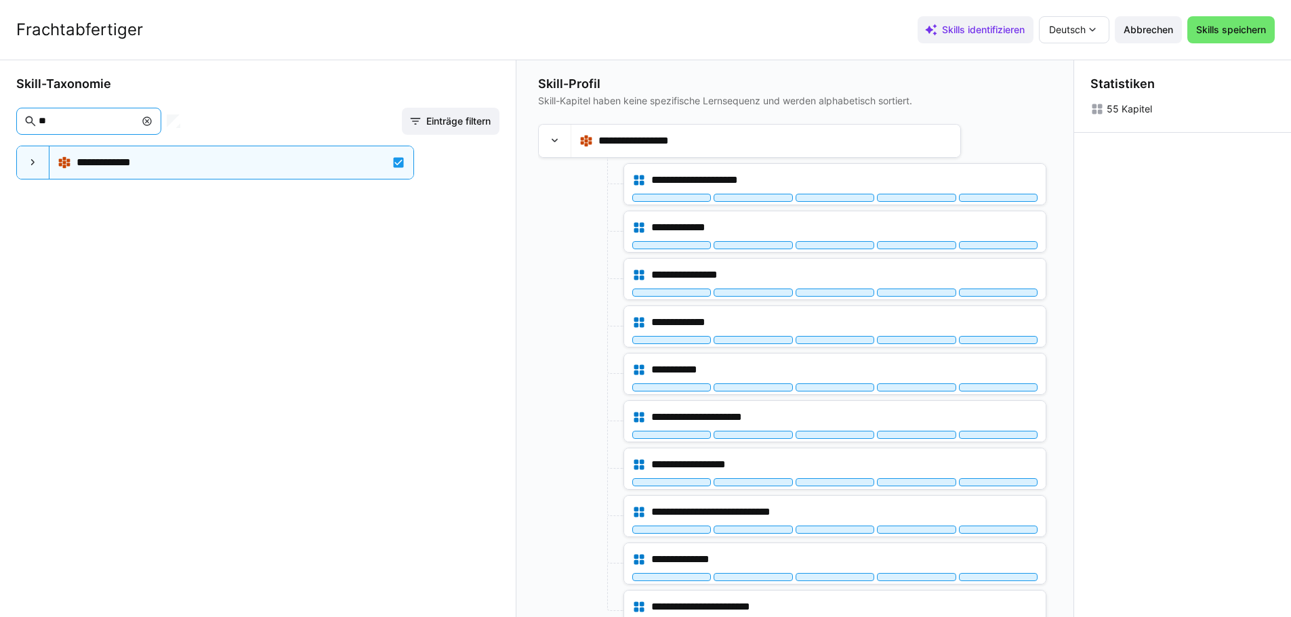
type input "*"
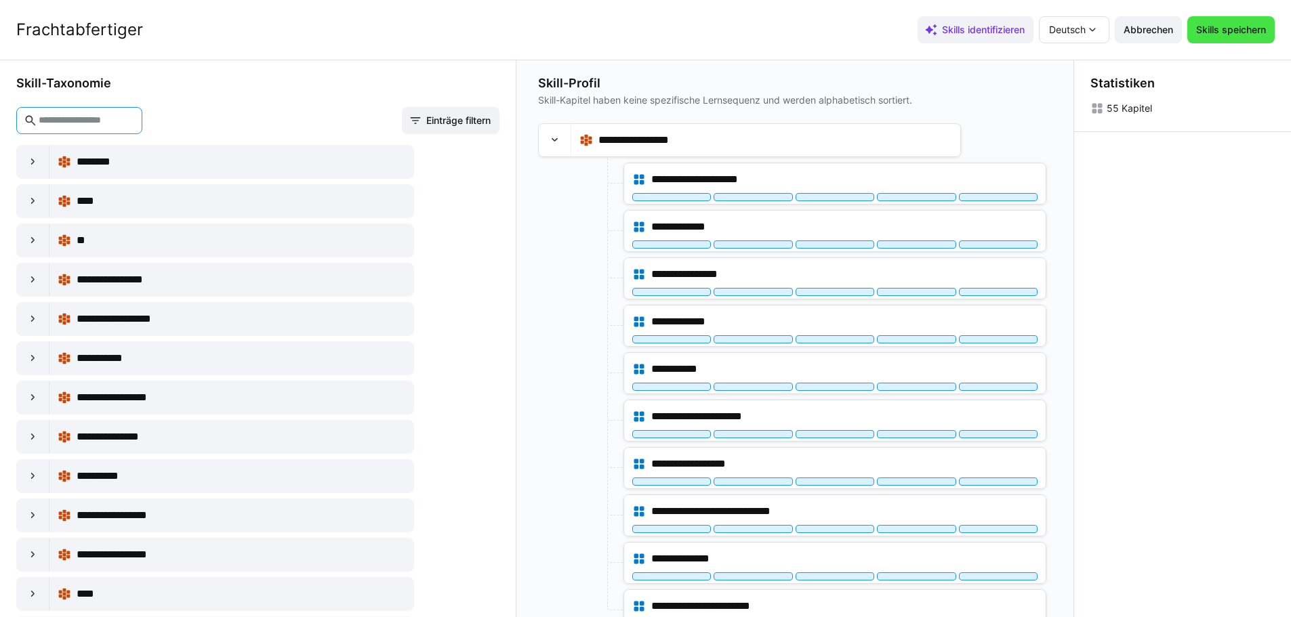
click at [1242, 39] on span "Skills speichern" at bounding box center [1230, 29] width 87 height 27
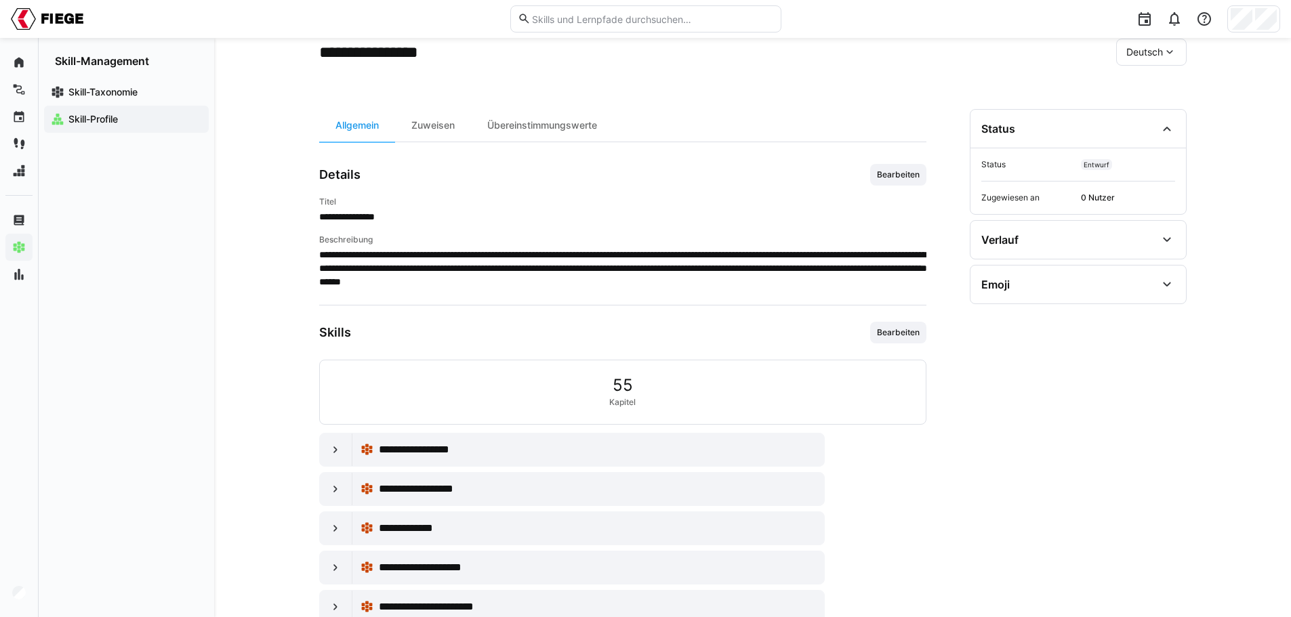
scroll to position [148, 0]
